Goal: Navigation & Orientation: Find specific page/section

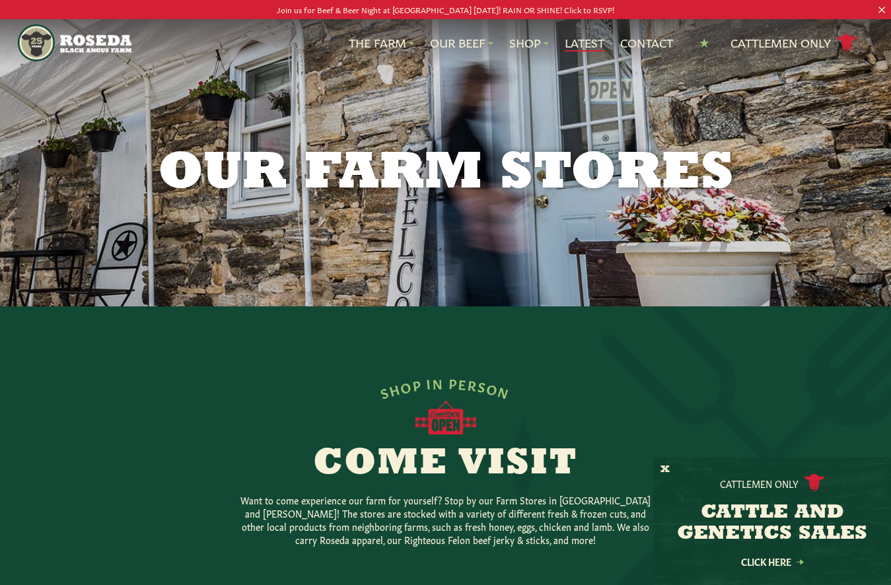
click at [576, 46] on link "Latest" at bounding box center [585, 42] width 40 height 17
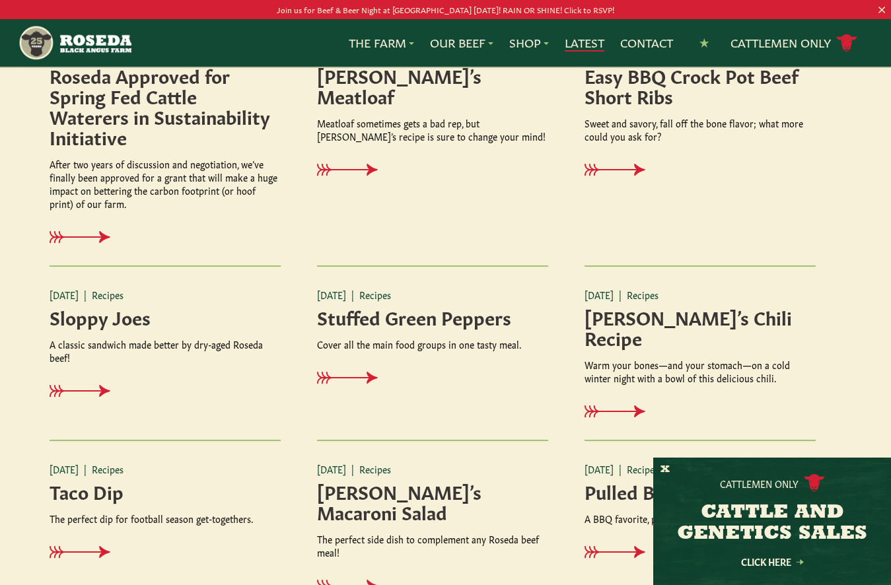
scroll to position [1184, 0]
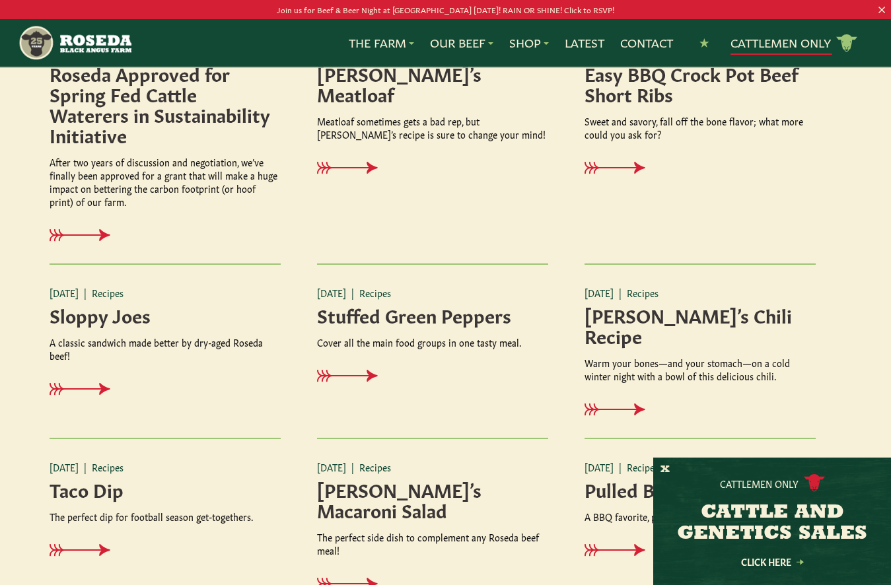
click at [769, 45] on link "Cattlemen Only cattle icon copy Created with Sketch." at bounding box center [793, 43] width 127 height 23
click at [524, 49] on link "Shop" at bounding box center [529, 42] width 40 height 17
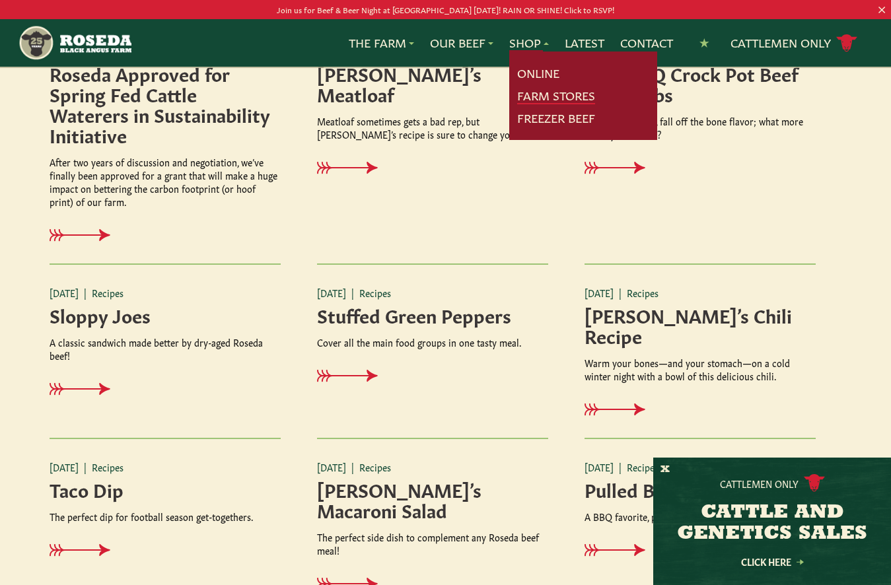
click at [532, 96] on link "Farm Stores" at bounding box center [556, 95] width 78 height 17
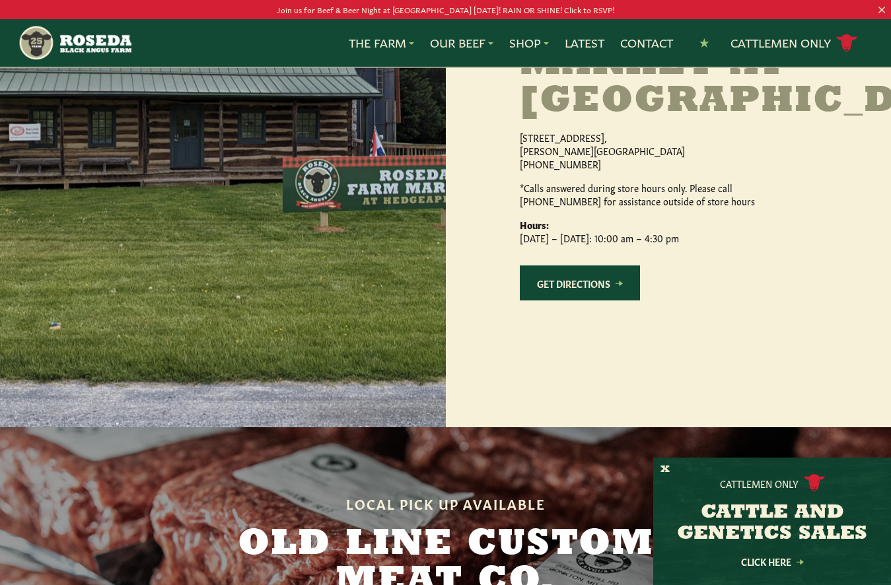
scroll to position [1354, 0]
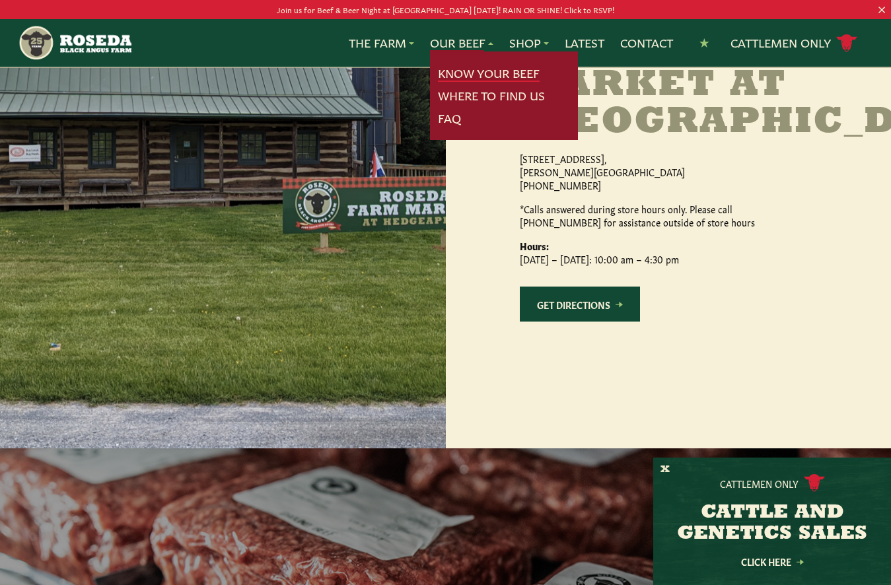
click at [445, 73] on link "Know Your Beef" at bounding box center [489, 73] width 102 height 17
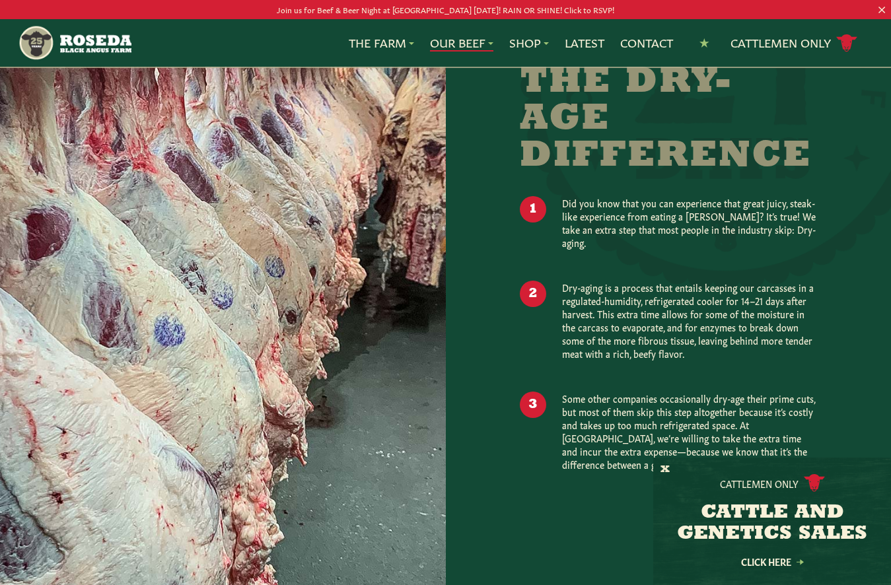
scroll to position [1163, 0]
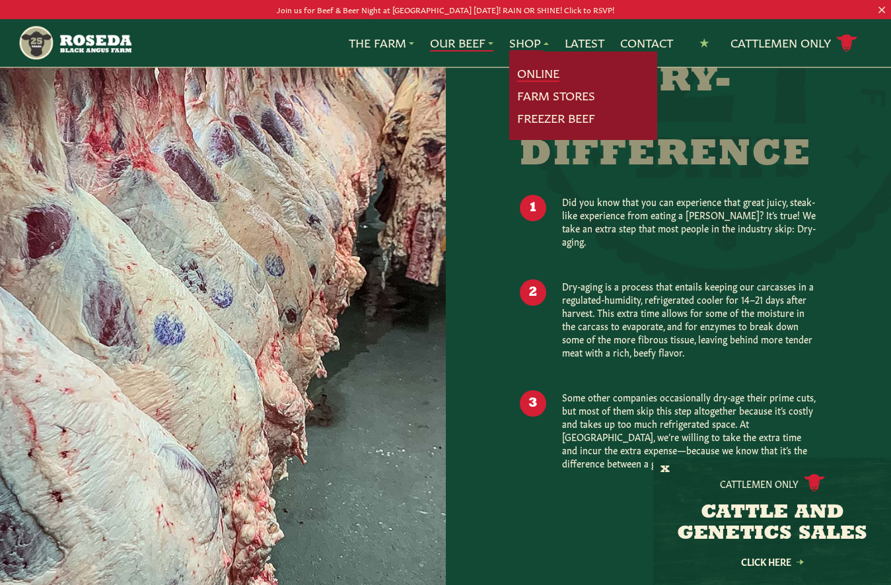
click at [528, 73] on link "Online" at bounding box center [538, 73] width 42 height 17
